Goal: Task Accomplishment & Management: Manage account settings

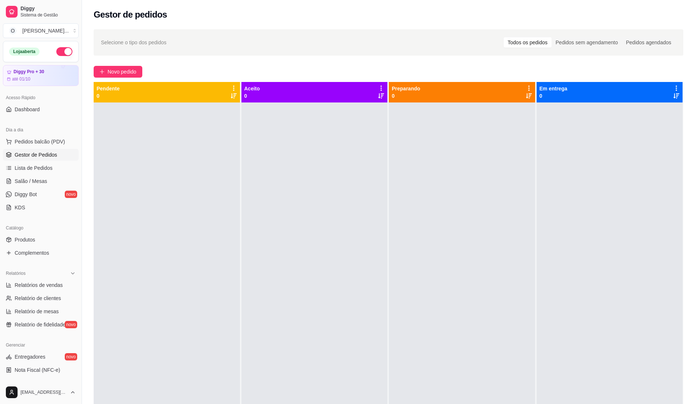
click at [173, 169] on div at bounding box center [167, 304] width 146 height 404
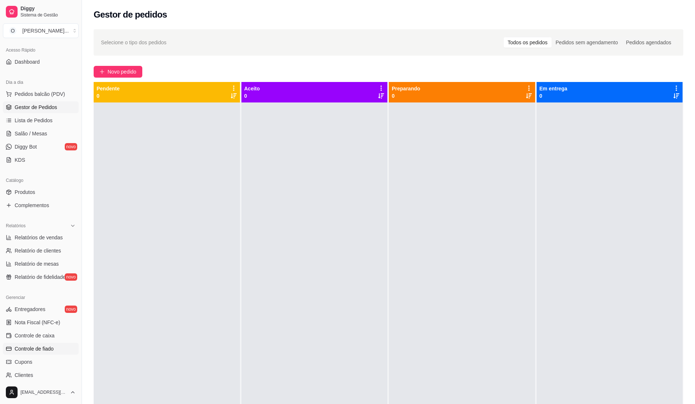
scroll to position [123, 0]
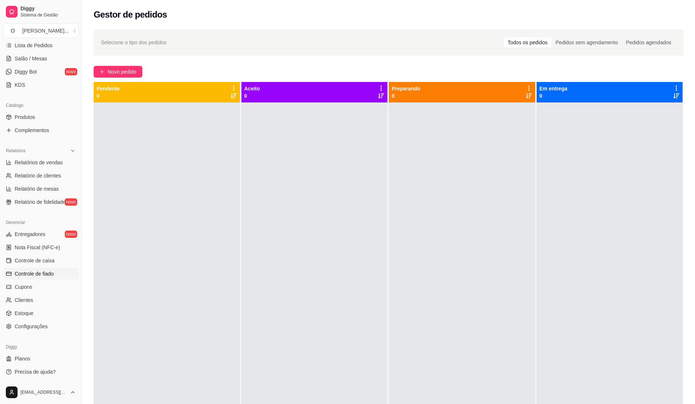
click at [43, 273] on span "Controle de fiado" at bounding box center [34, 273] width 39 height 7
click at [37, 275] on span "Controle de fiado" at bounding box center [34, 273] width 39 height 7
click at [50, 160] on span "Relatórios de vendas" at bounding box center [39, 162] width 48 height 7
click at [47, 274] on span "Controle de fiado" at bounding box center [34, 273] width 39 height 7
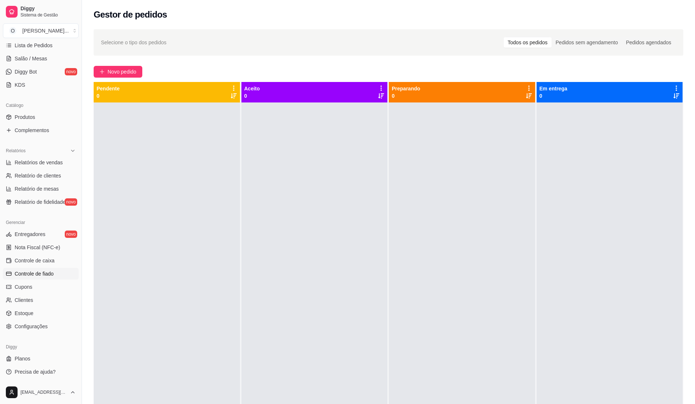
click at [40, 274] on span "Controle de fiado" at bounding box center [34, 273] width 39 height 7
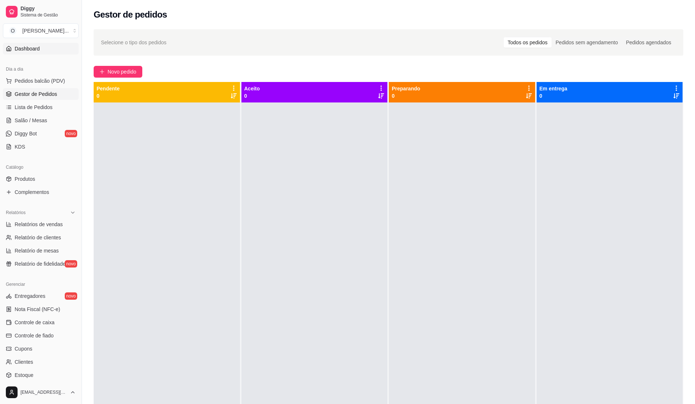
scroll to position [0, 0]
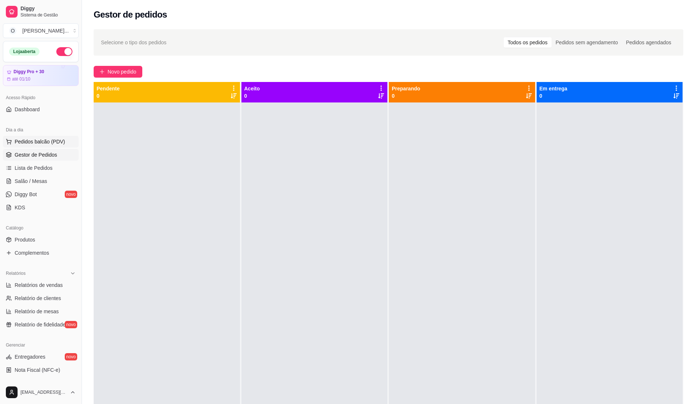
click at [40, 137] on button "Pedidos balcão (PDV)" at bounding box center [41, 142] width 76 height 12
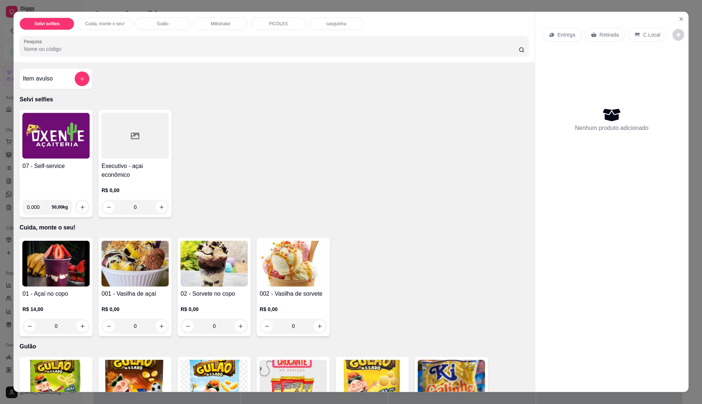
click at [43, 142] on img at bounding box center [55, 136] width 67 height 46
click at [677, 22] on button "Close" at bounding box center [681, 20] width 12 height 12
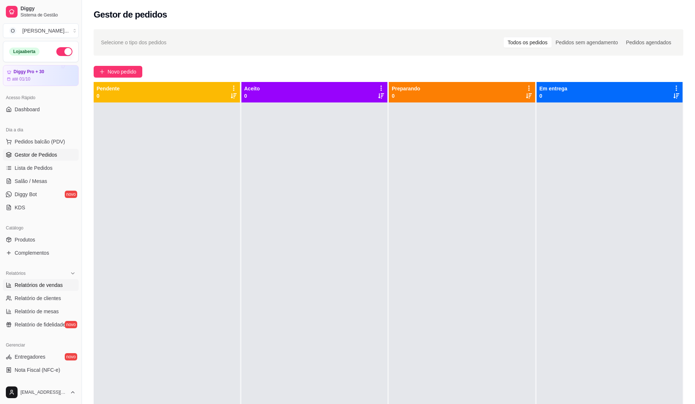
click at [56, 287] on span "Relatórios de vendas" at bounding box center [39, 284] width 48 height 7
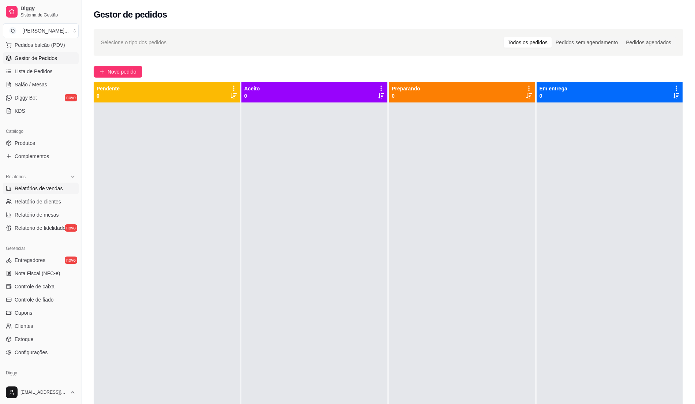
scroll to position [97, 0]
click at [52, 300] on span "Controle de fiado" at bounding box center [34, 298] width 39 height 7
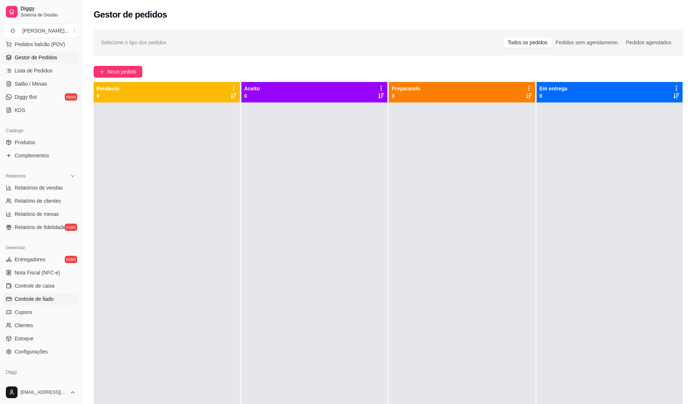
click at [52, 300] on span "Controle de fiado" at bounding box center [34, 298] width 39 height 7
click at [49, 299] on span "Controle de fiado" at bounding box center [34, 298] width 39 height 7
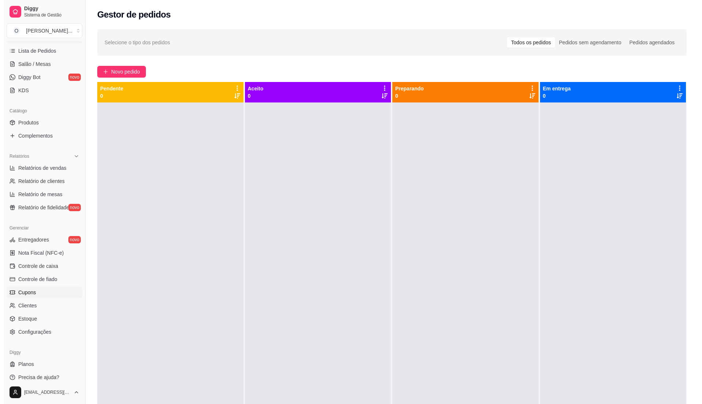
scroll to position [123, 0]
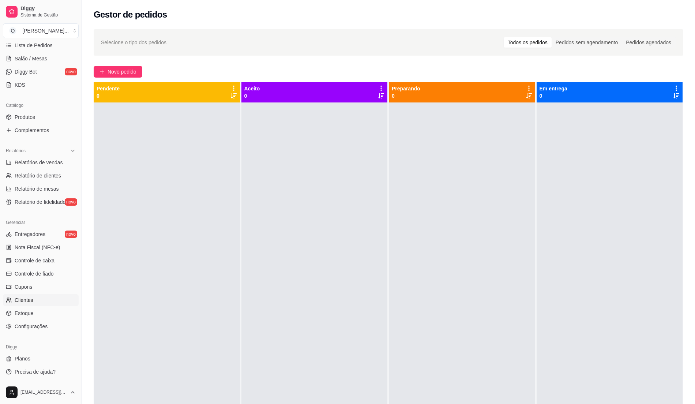
click at [23, 304] on link "Clientes" at bounding box center [41, 300] width 76 height 12
click at [22, 299] on span "Clientes" at bounding box center [24, 299] width 19 height 7
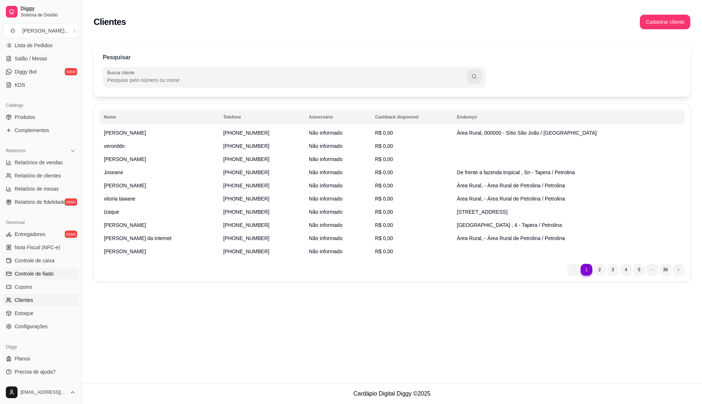
click at [46, 271] on span "Controle de fiado" at bounding box center [34, 273] width 39 height 7
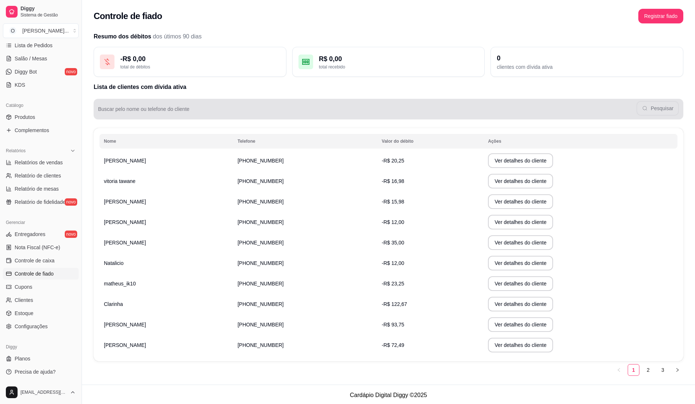
click at [191, 113] on input "Buscar pelo nome ou telefone do cliente" at bounding box center [367, 111] width 538 height 7
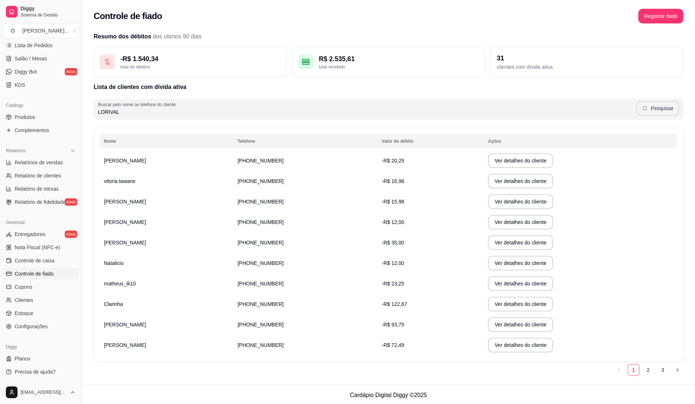
type input "LORIVAL"
click at [666, 108] on button "Pesquisar" at bounding box center [657, 108] width 42 height 15
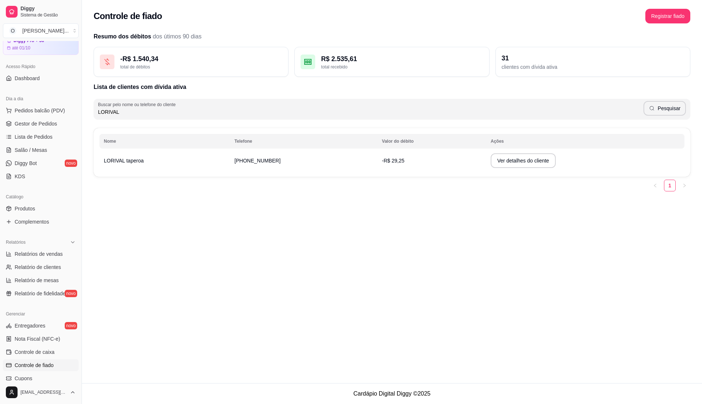
scroll to position [25, 0]
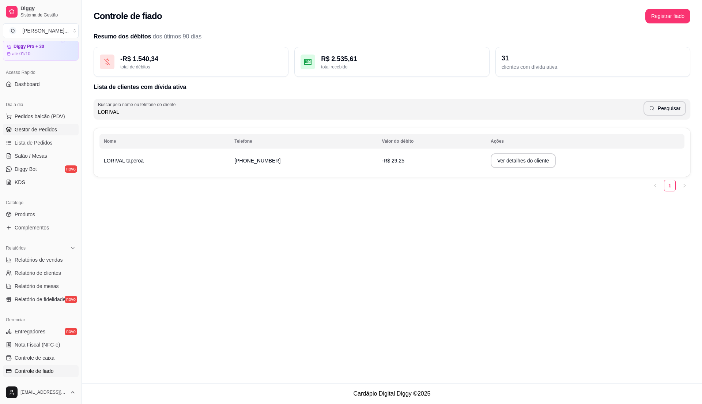
click at [39, 133] on link "Gestor de Pedidos" at bounding box center [41, 130] width 76 height 12
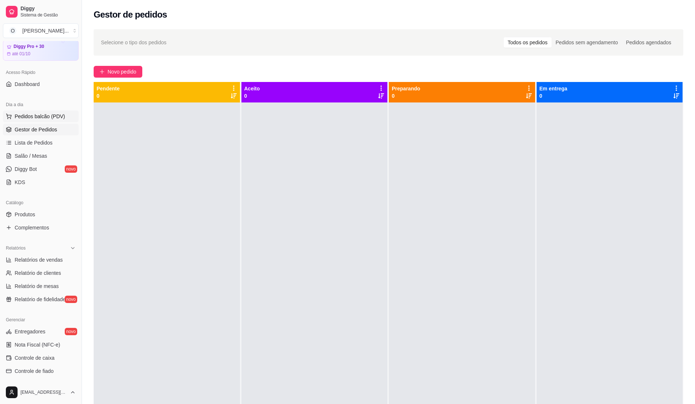
click at [55, 119] on span "Pedidos balcão (PDV)" at bounding box center [40, 116] width 50 height 7
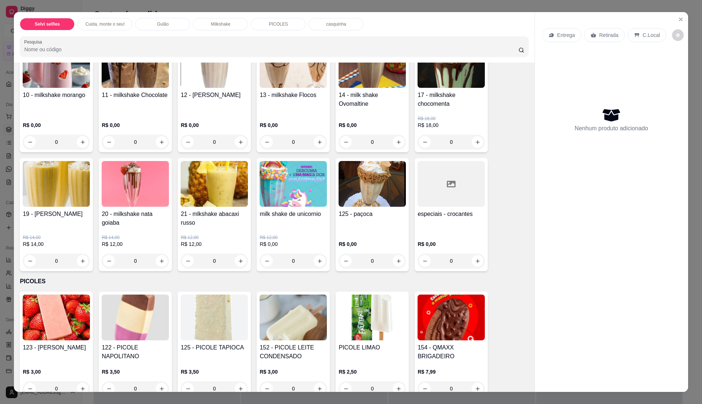
scroll to position [390, 0]
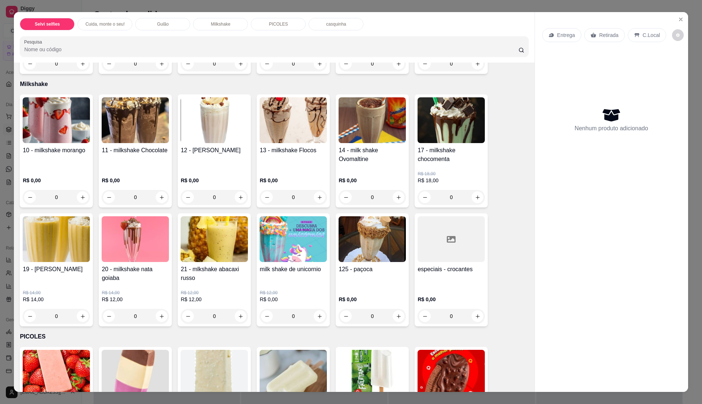
click at [69, 113] on img at bounding box center [56, 120] width 67 height 46
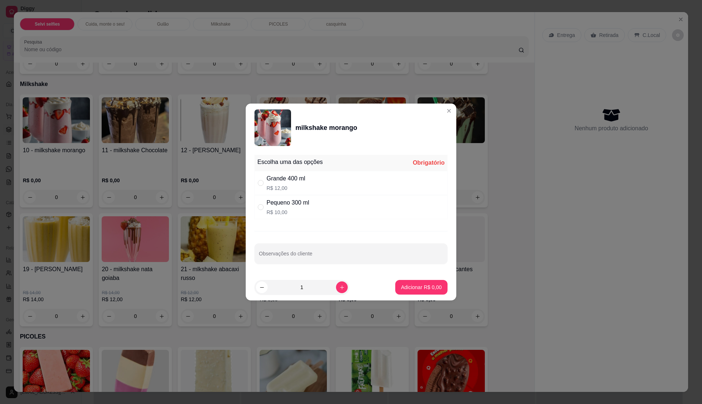
click at [316, 189] on div "Grande 400 ml R$ 12,00" at bounding box center [351, 183] width 193 height 24
radio input "true"
click at [415, 293] on button "Adicionar R$ 12,00" at bounding box center [420, 287] width 54 height 14
type input "1"
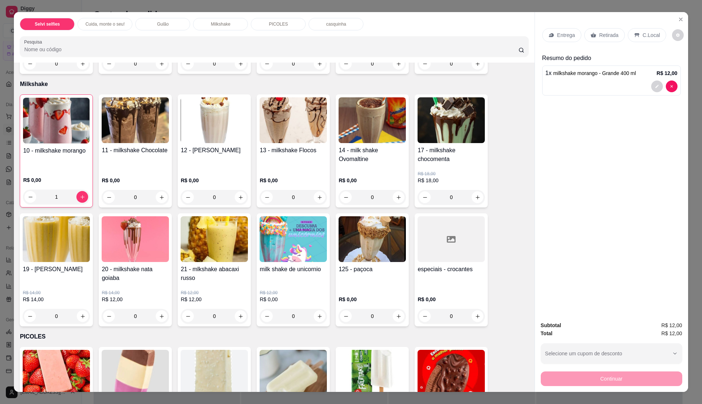
click at [648, 34] on p "C.Local" at bounding box center [651, 34] width 17 height 7
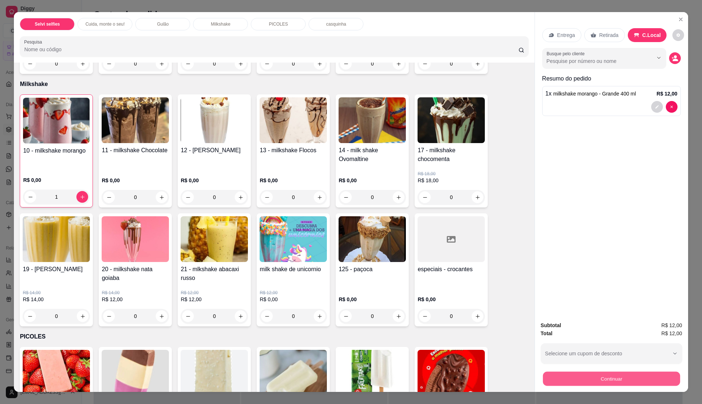
click at [572, 376] on button "Continuar" at bounding box center [611, 378] width 137 height 14
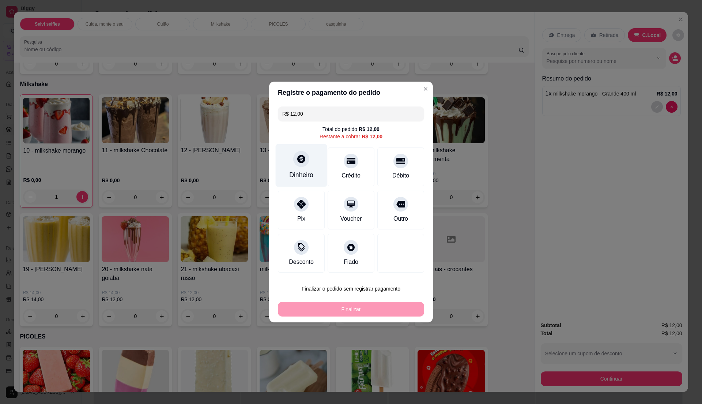
click at [312, 177] on div "Dinheiro" at bounding box center [301, 175] width 24 height 10
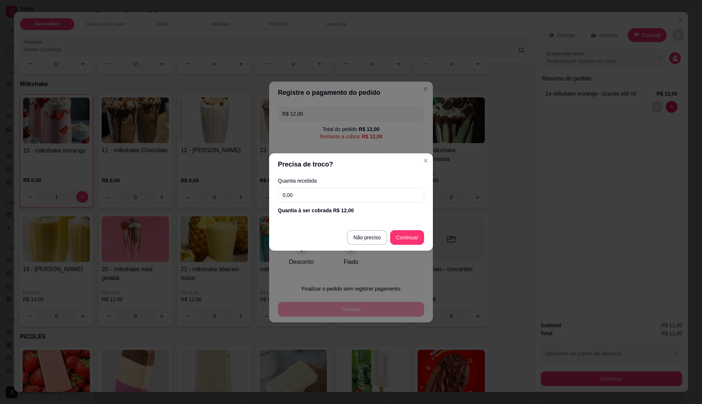
click at [313, 195] on input "0,00" at bounding box center [351, 195] width 146 height 15
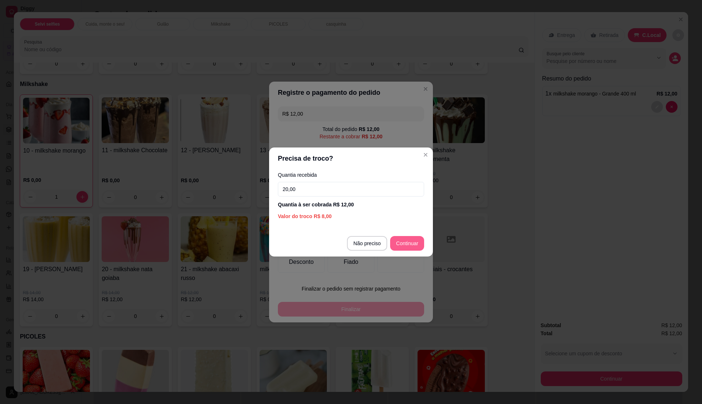
type input "20,00"
type input "R$ 0,00"
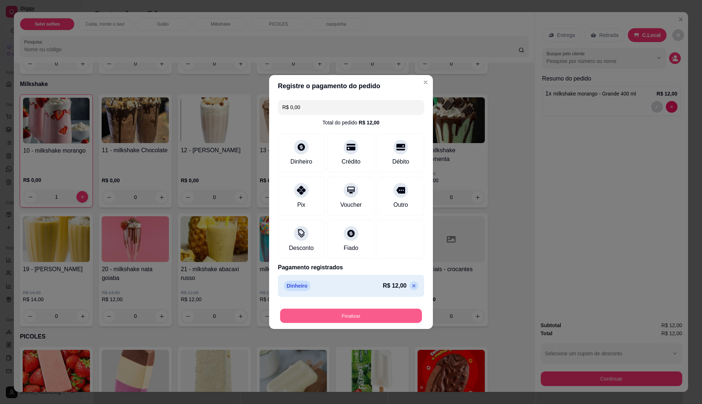
click at [366, 318] on button "Finalizar" at bounding box center [351, 316] width 142 height 14
type input "0"
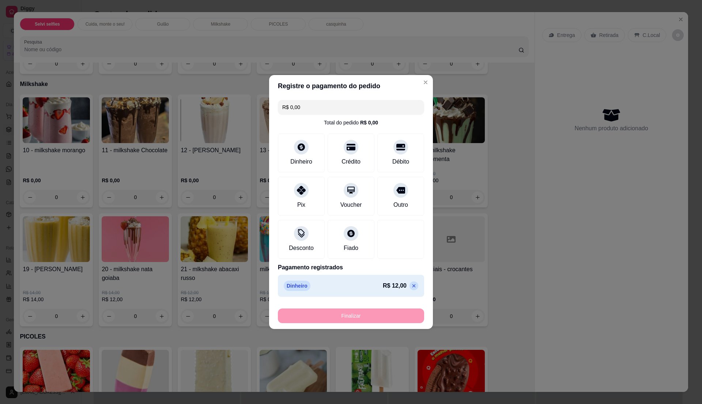
type input "-R$ 12,00"
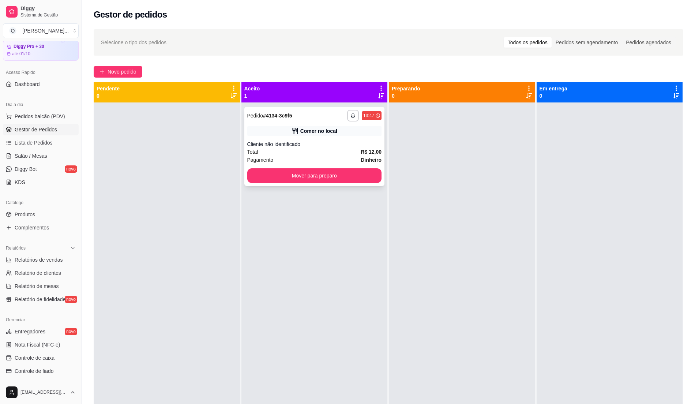
click at [363, 151] on strong "R$ 12,00" at bounding box center [371, 152] width 21 height 6
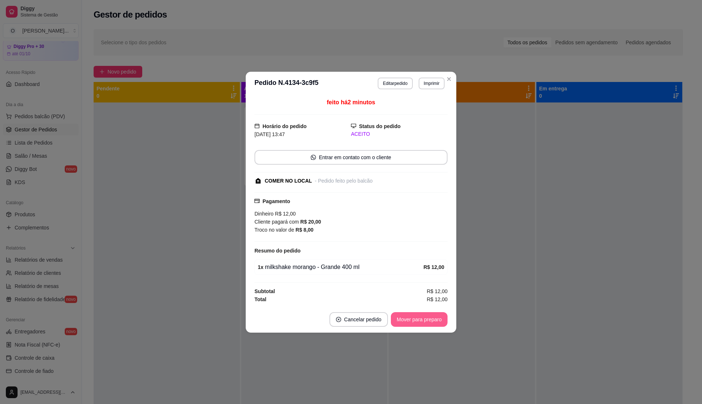
click at [417, 316] on button "Mover para preparo" at bounding box center [419, 319] width 57 height 15
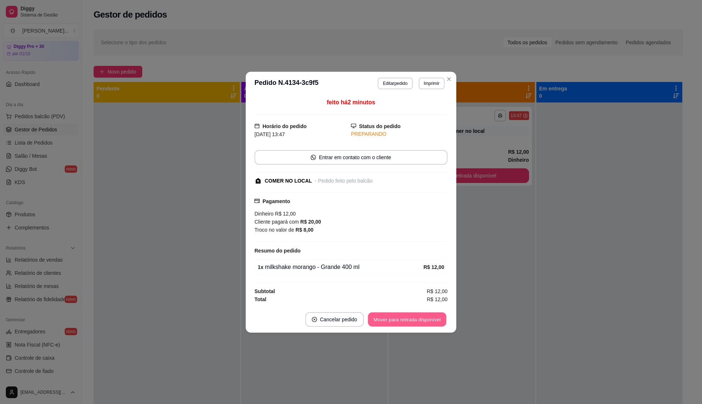
click at [418, 317] on button "Mover para retirada disponível" at bounding box center [407, 319] width 78 height 14
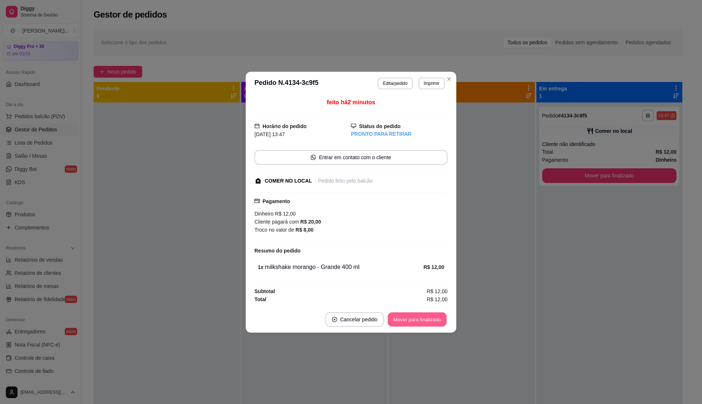
click at [419, 318] on button "Mover para finalizado" at bounding box center [417, 319] width 59 height 14
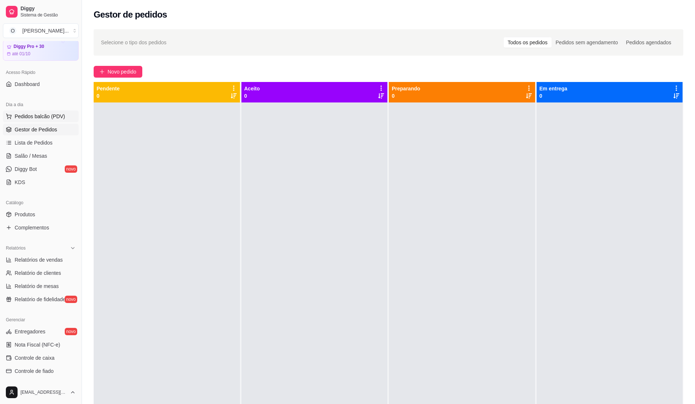
click at [54, 117] on span "Pedidos balcão (PDV)" at bounding box center [40, 116] width 50 height 7
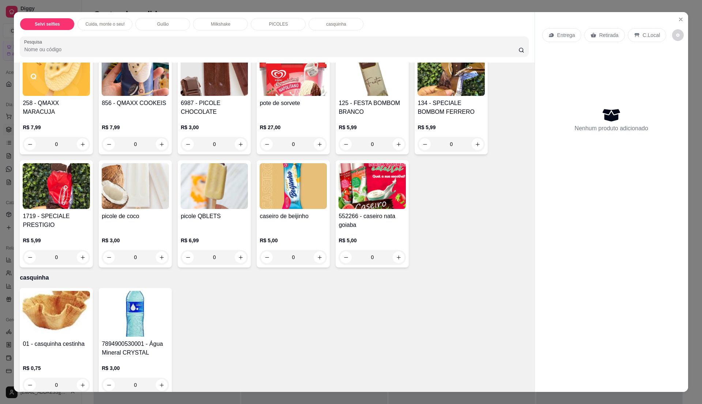
scroll to position [812, 0]
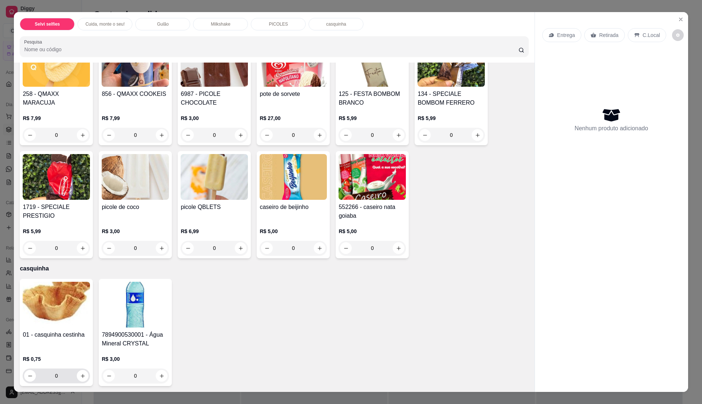
click at [54, 375] on input "0" at bounding box center [56, 375] width 41 height 15
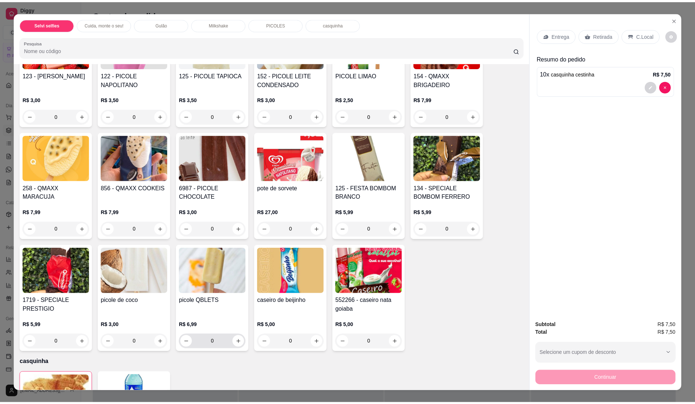
scroll to position [617, 0]
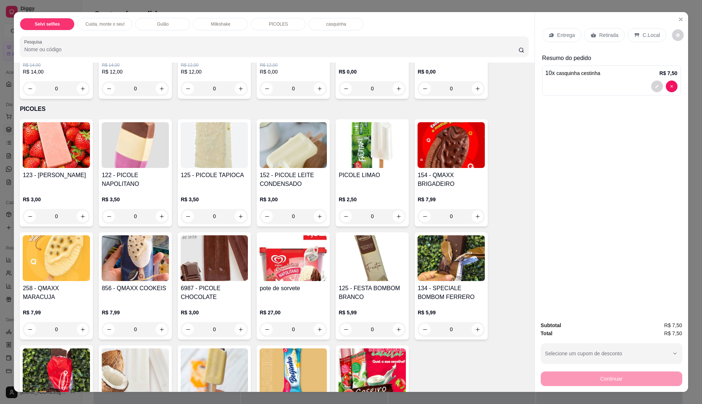
type input "10"
click at [303, 290] on h4 "pote de sorvete" at bounding box center [293, 288] width 67 height 9
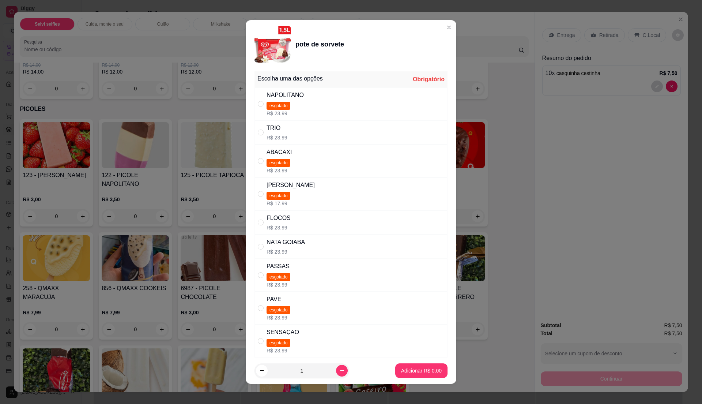
click at [322, 255] on div "NATA GOIABA R$ 23,99" at bounding box center [351, 246] width 193 height 24
radio input "true"
click at [419, 366] on button "Adicionar R$ 23,99" at bounding box center [419, 370] width 55 height 15
type input "1"
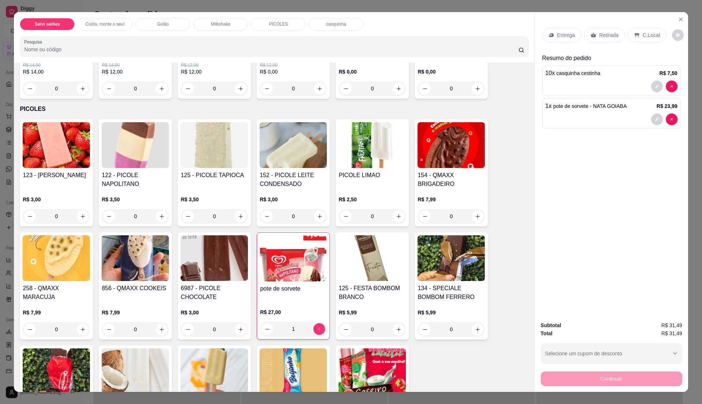
click at [568, 32] on p "Entrega" at bounding box center [566, 34] width 18 height 7
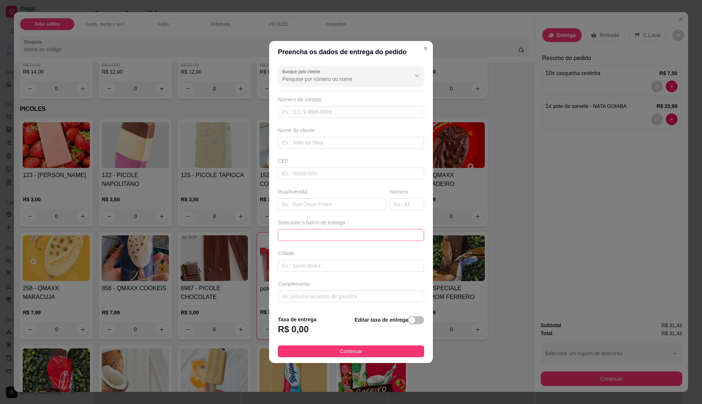
click at [410, 235] on span at bounding box center [350, 234] width 137 height 11
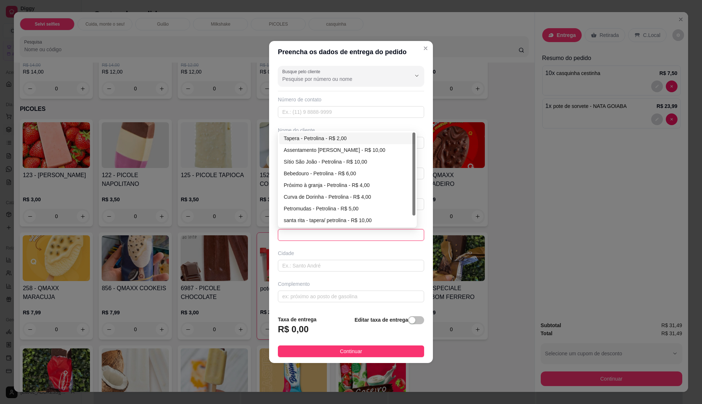
click at [303, 140] on div "Tapera - Petrolina - R$ 2,00" at bounding box center [347, 138] width 127 height 8
type input "Petrolina"
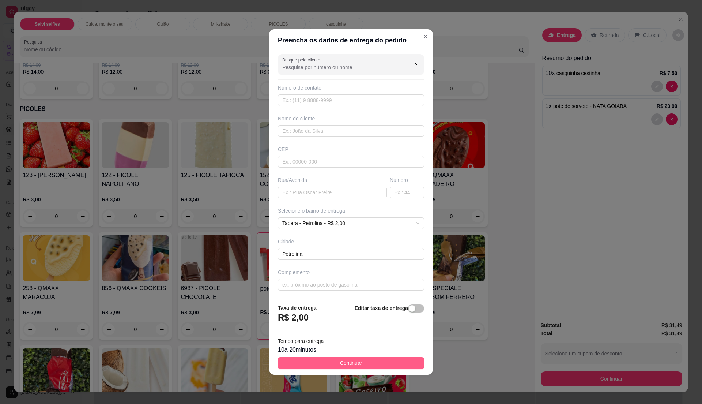
click at [363, 362] on button "Continuar" at bounding box center [351, 363] width 146 height 12
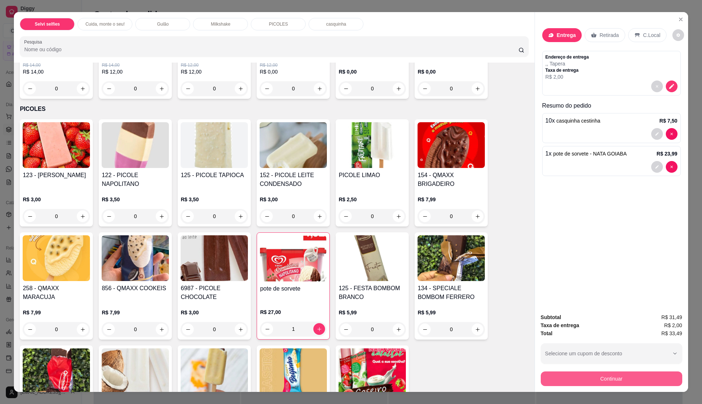
click at [592, 381] on button "Continuar" at bounding box center [612, 378] width 142 height 15
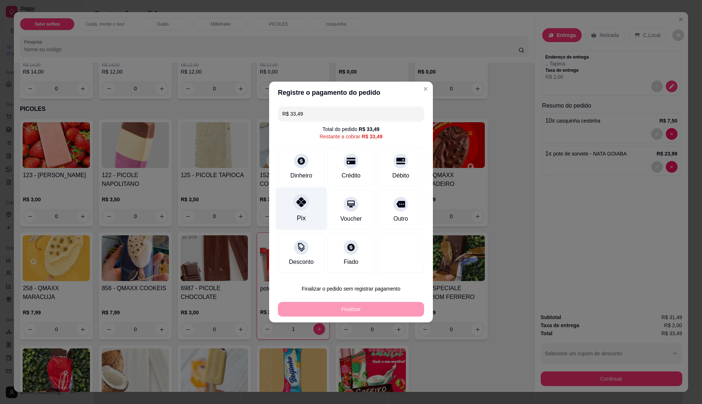
click at [293, 215] on div "Pix" at bounding box center [302, 208] width 52 height 43
type input "R$ 0,00"
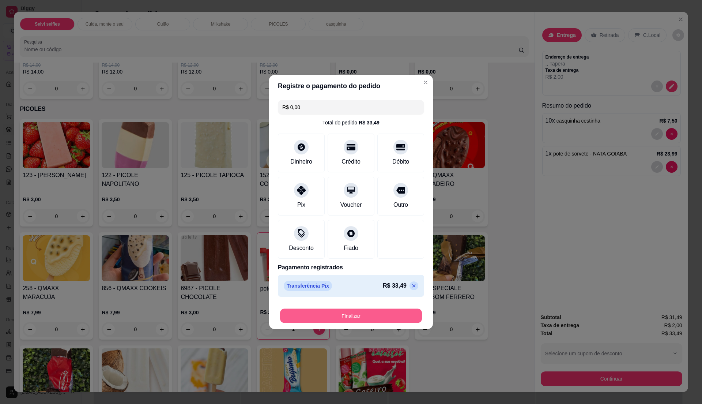
click at [335, 312] on button "Finalizar" at bounding box center [351, 316] width 142 height 14
type input "0"
type input "-R$ 33,49"
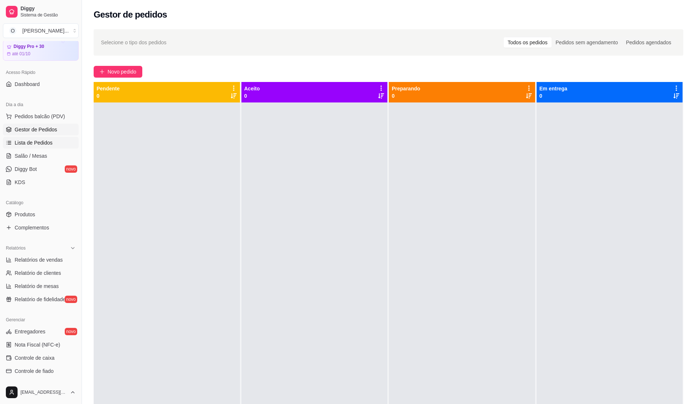
click at [46, 140] on span "Lista de Pedidos" at bounding box center [34, 142] width 38 height 7
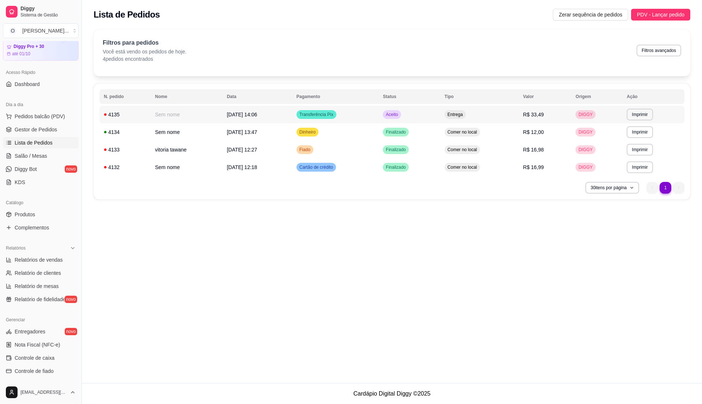
click at [399, 116] on span "Aceito" at bounding box center [391, 115] width 15 height 6
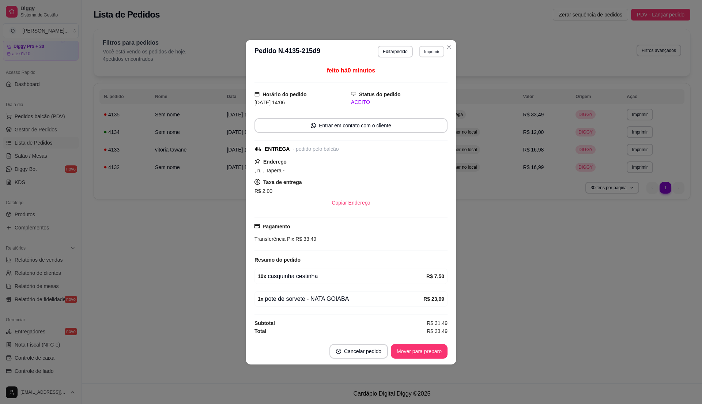
click at [431, 50] on button "Imprimir" at bounding box center [431, 51] width 25 height 11
click at [423, 72] on button "IMPRESSORA" at bounding box center [418, 75] width 53 height 12
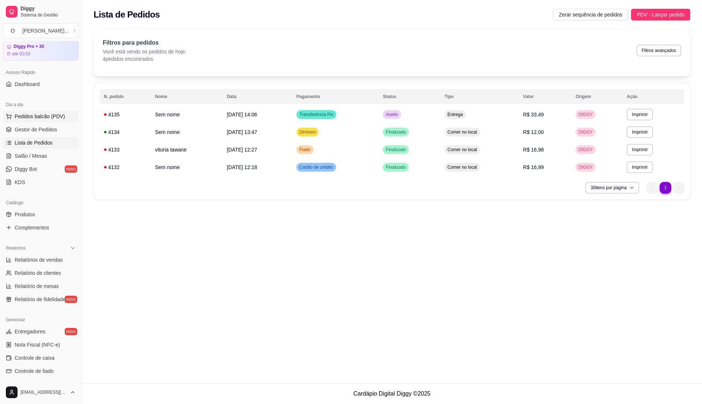
click at [49, 114] on span "Pedidos balcão (PDV)" at bounding box center [40, 116] width 50 height 7
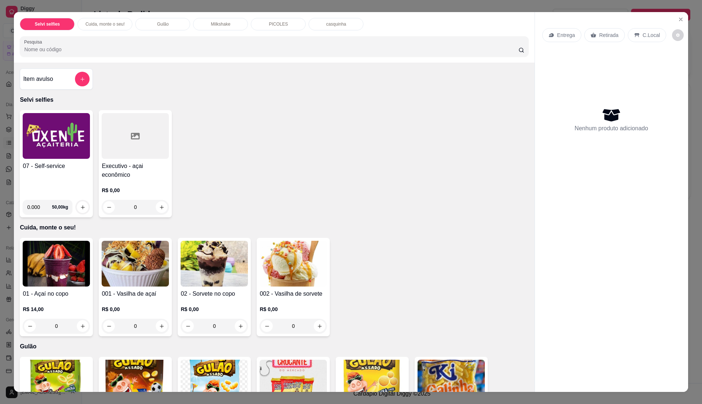
click at [50, 177] on div "07 - Self-service" at bounding box center [56, 178] width 67 height 32
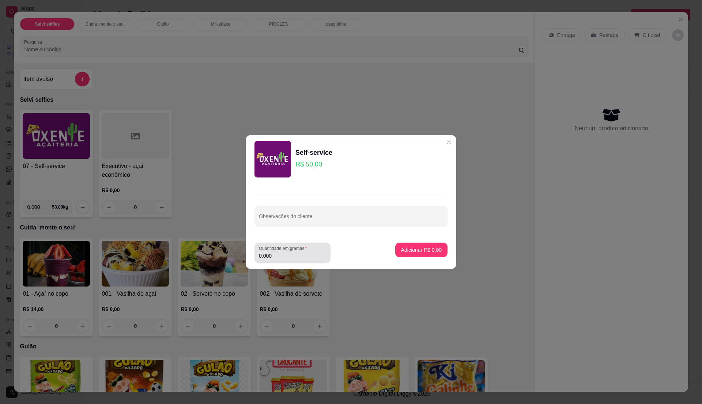
click at [306, 250] on label "Quantidade em gramas" at bounding box center [284, 248] width 50 height 6
click at [306, 252] on input "0.000" at bounding box center [292, 255] width 67 height 7
type input "0.405"
click at [423, 252] on p "Adicionar R$ 20,25" at bounding box center [420, 249] width 44 height 7
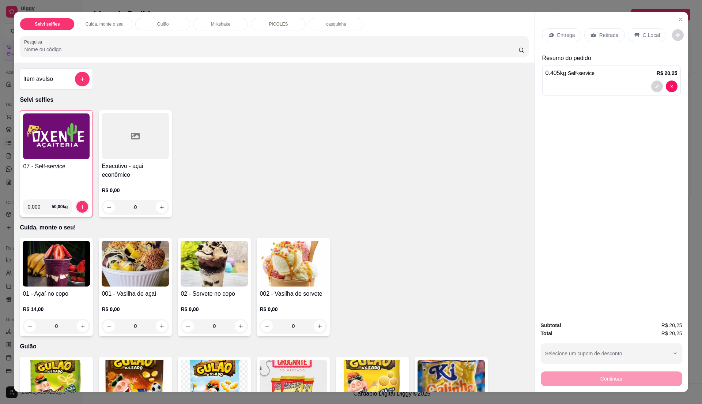
click at [648, 37] on p "C.Local" at bounding box center [651, 34] width 17 height 7
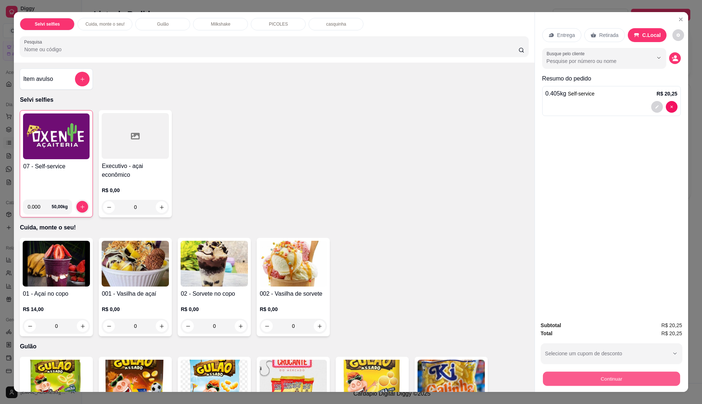
click at [586, 379] on button "Continuar" at bounding box center [611, 378] width 137 height 14
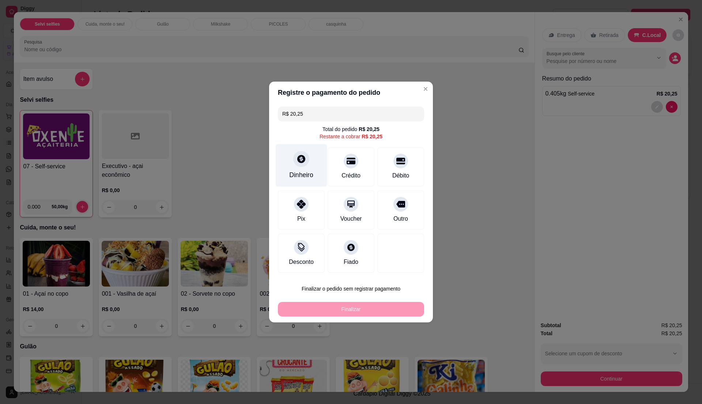
click at [307, 173] on div "Dinheiro" at bounding box center [301, 175] width 24 height 10
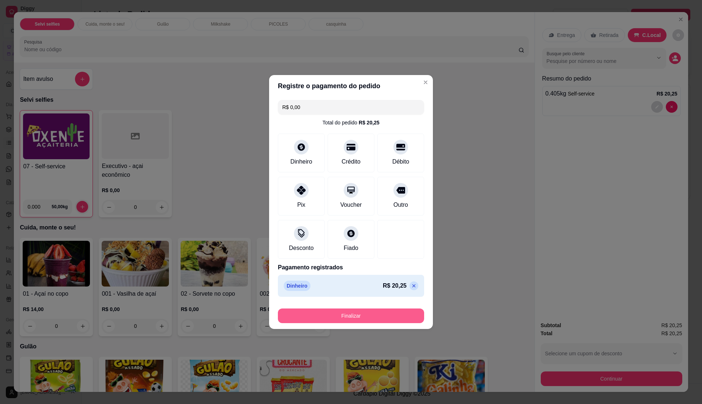
click at [360, 316] on button "Finalizar" at bounding box center [351, 315] width 146 height 15
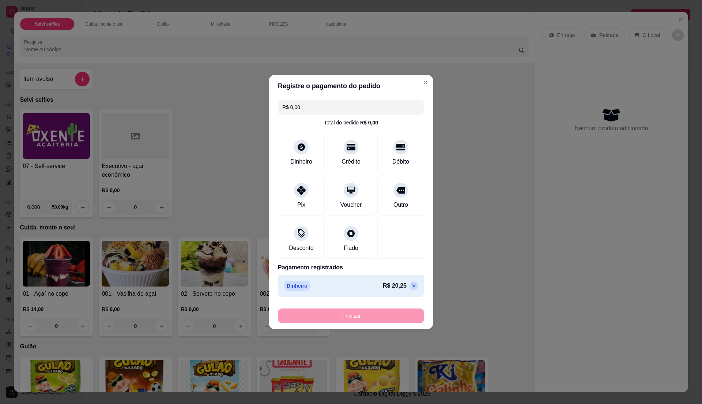
type input "-R$ 20,25"
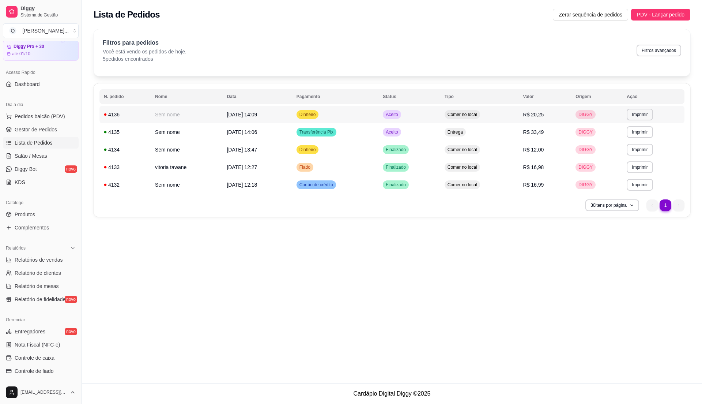
click at [438, 114] on td "Aceito" at bounding box center [409, 115] width 62 height 18
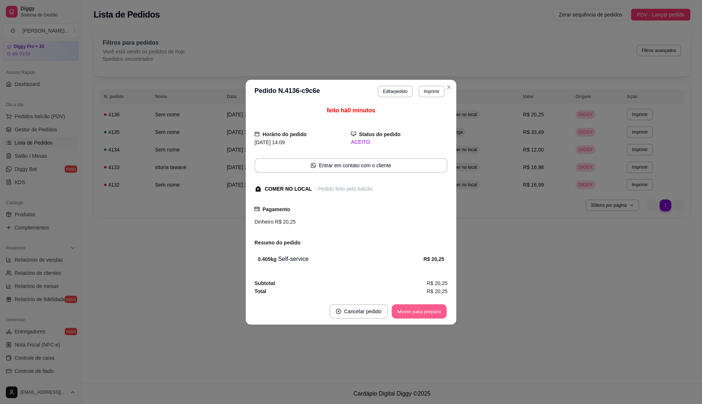
click at [412, 308] on button "Mover para preparo" at bounding box center [419, 311] width 55 height 14
click at [412, 308] on button "Mover para retirada disponível" at bounding box center [407, 311] width 78 height 14
click at [412, 308] on button "Mover para finalizado" at bounding box center [417, 311] width 59 height 14
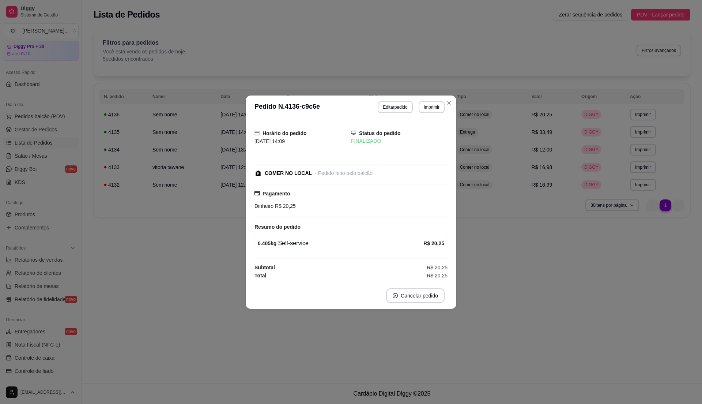
click at [412, 308] on footer "Cancelar pedido" at bounding box center [351, 295] width 211 height 26
click at [410, 306] on div "**********" at bounding box center [351, 202] width 702 height 404
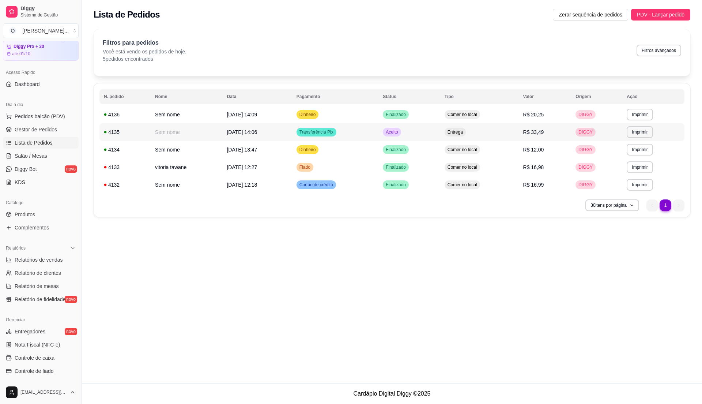
click at [489, 131] on td "Entrega" at bounding box center [479, 132] width 79 height 18
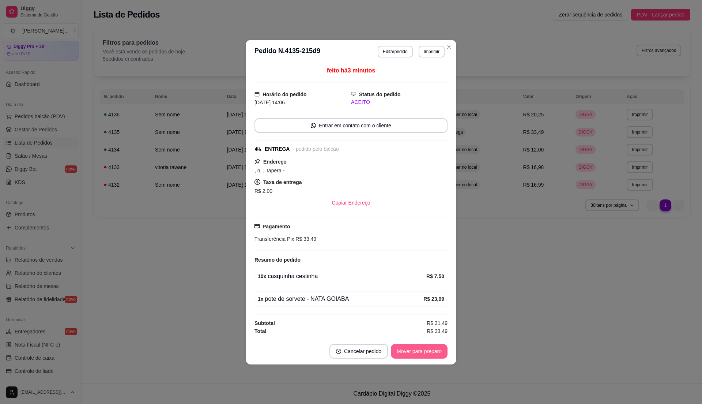
click at [423, 348] on button "Mover para preparo" at bounding box center [419, 351] width 57 height 15
click at [423, 348] on button "Mover para entrega" at bounding box center [419, 351] width 56 height 15
click at [423, 348] on div "Mover para finalizado" at bounding box center [412, 351] width 71 height 15
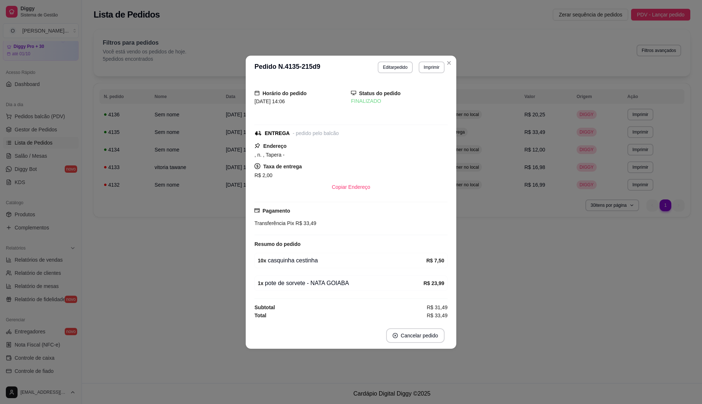
click at [423, 348] on footer "Cancelar pedido" at bounding box center [351, 335] width 211 height 26
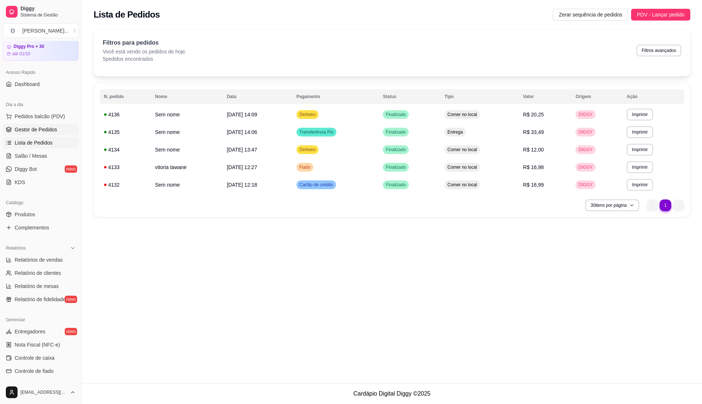
click at [44, 127] on span "Gestor de Pedidos" at bounding box center [36, 129] width 42 height 7
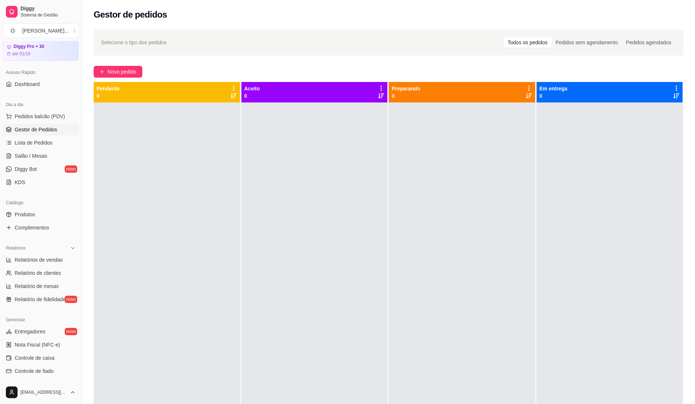
drag, startPoint x: 377, startPoint y: 329, endPoint x: 368, endPoint y: 327, distance: 9.4
click at [372, 327] on div at bounding box center [314, 304] width 146 height 404
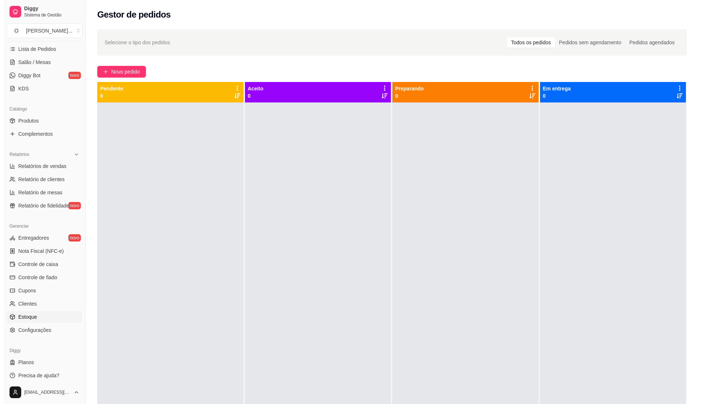
scroll to position [123, 0]
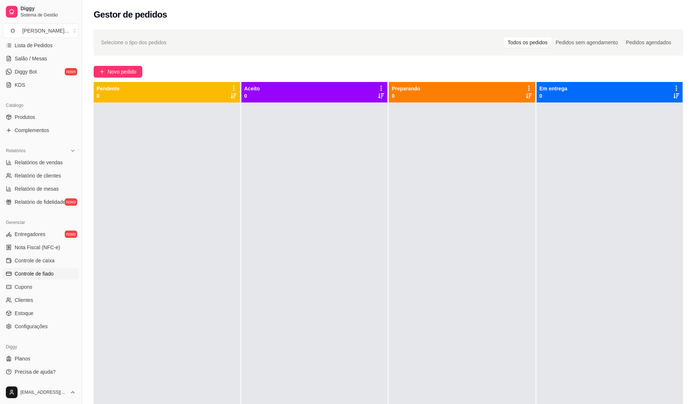
click at [50, 270] on span "Controle de fiado" at bounding box center [34, 273] width 39 height 7
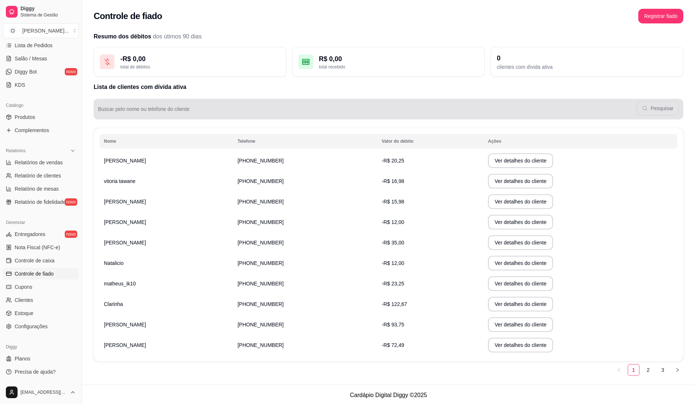
click at [167, 116] on div "Pesquisar" at bounding box center [388, 109] width 581 height 15
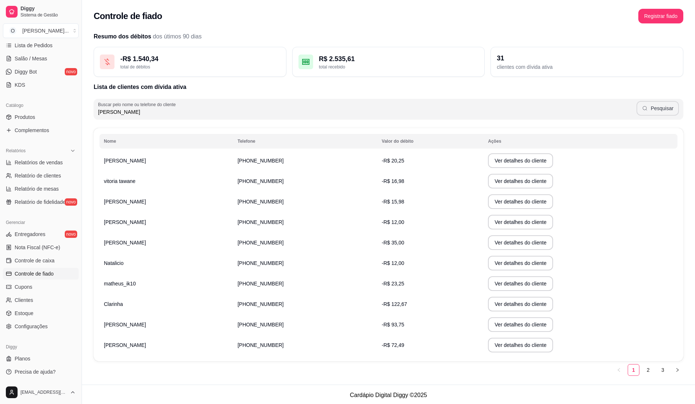
type input "[PERSON_NAME]"
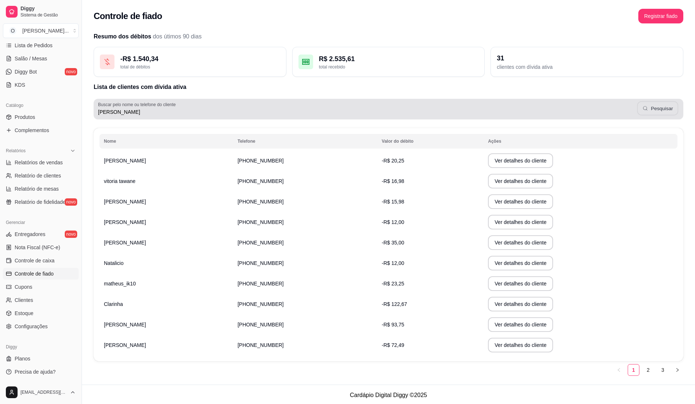
click at [654, 109] on button "Pesquisar" at bounding box center [657, 108] width 41 height 14
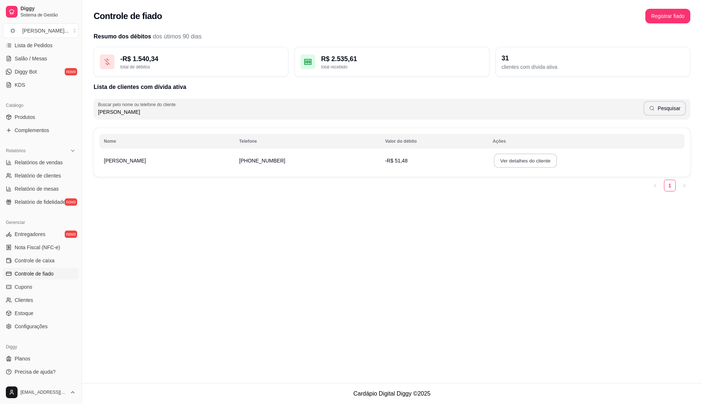
click at [494, 162] on button "Ver detalhes do cliente" at bounding box center [525, 161] width 63 height 14
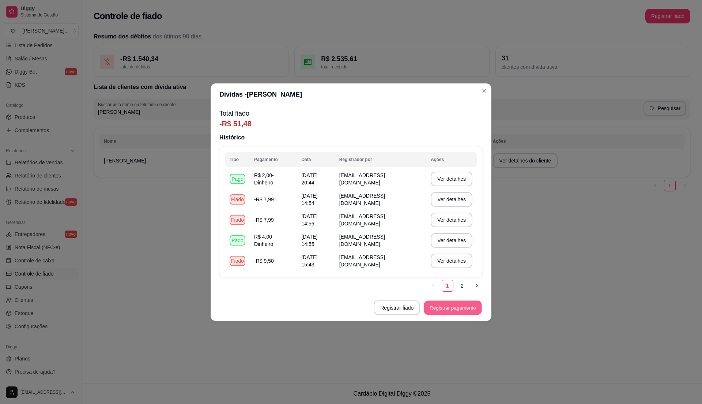
click at [440, 308] on button "Registrar pagamento" at bounding box center [453, 307] width 58 height 14
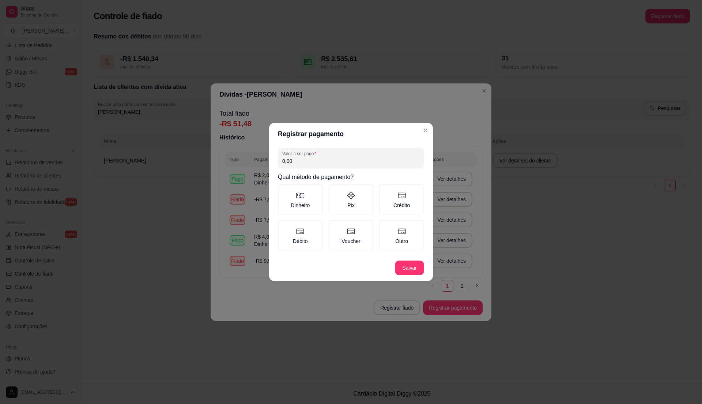
click at [329, 158] on input "0,00" at bounding box center [350, 160] width 137 height 7
type input "4,00"
click at [308, 208] on label "Dinheiro" at bounding box center [300, 199] width 45 height 30
click at [283, 190] on button "Dinheiro" at bounding box center [281, 187] width 6 height 6
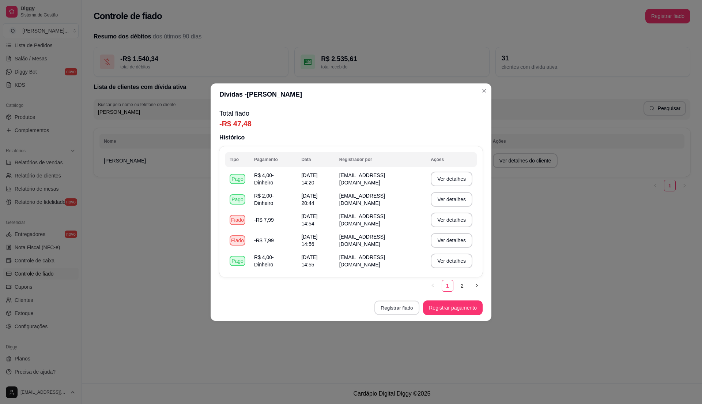
click at [397, 309] on button "Registrar fiado" at bounding box center [396, 307] width 45 height 14
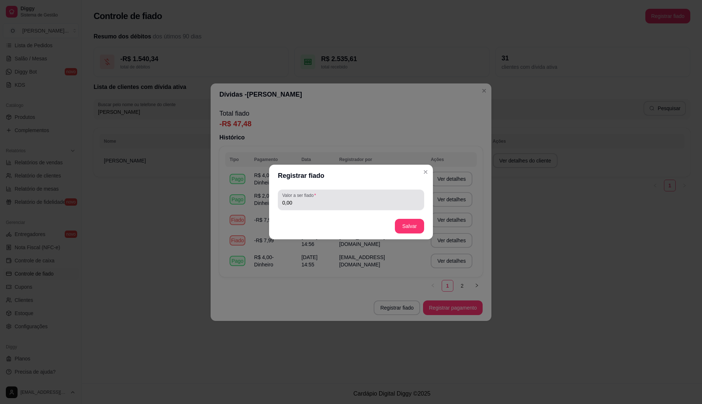
click at [309, 205] on input "0,00" at bounding box center [350, 202] width 137 height 7
type input "7,99"
click at [416, 225] on button "Salvar" at bounding box center [409, 226] width 29 height 14
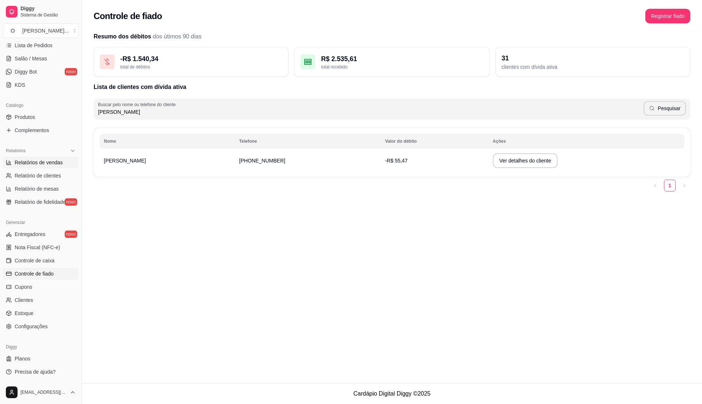
click at [42, 159] on span "Relatórios de vendas" at bounding box center [39, 162] width 48 height 7
select select "ALL"
select select "0"
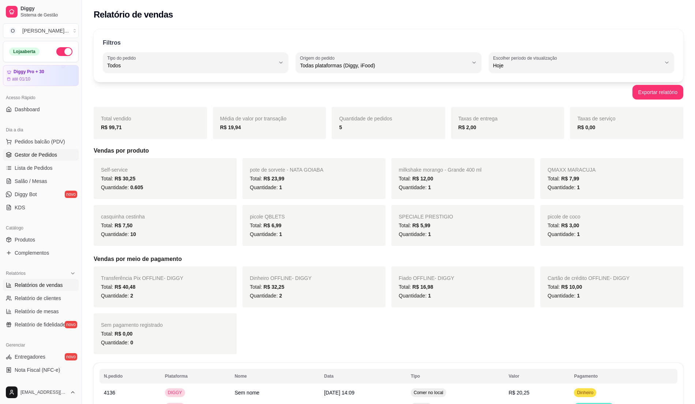
click at [39, 151] on span "Gestor de Pedidos" at bounding box center [36, 154] width 42 height 7
